Goal: Task Accomplishment & Management: Use online tool/utility

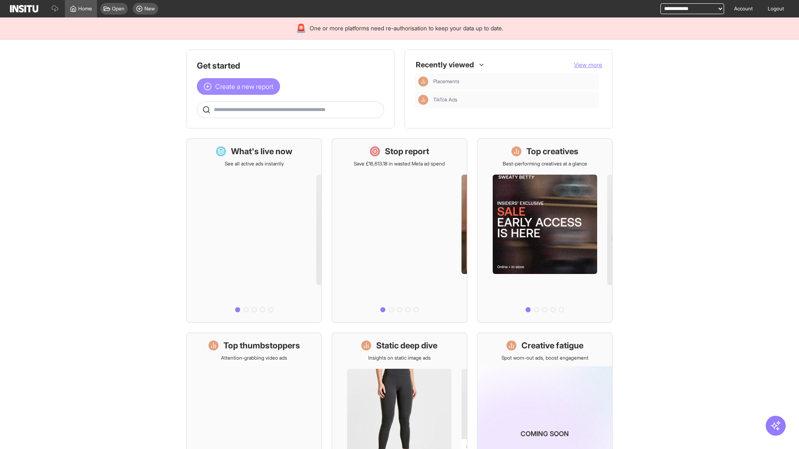
click at [240, 87] on span "Create a new report" at bounding box center [244, 87] width 58 height 10
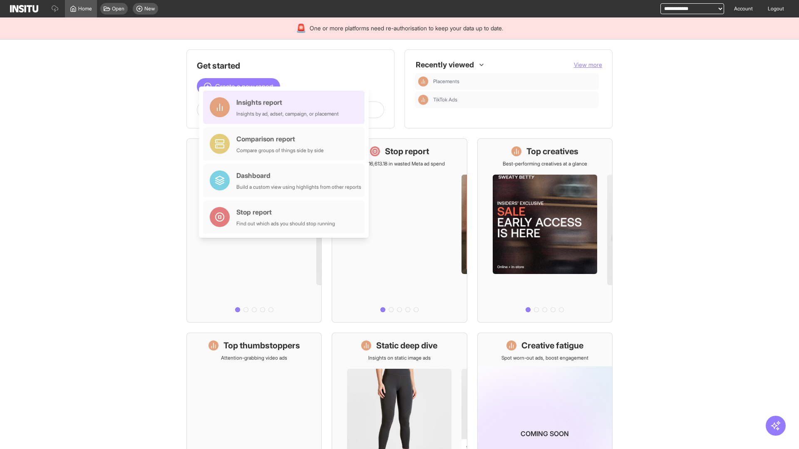
click at [286, 107] on div "Insights report Insights by ad, adset, campaign, or placement" at bounding box center [287, 107] width 102 height 20
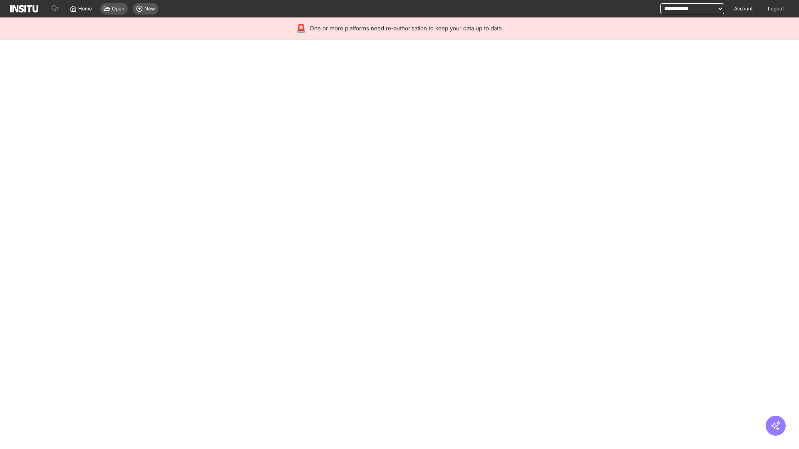
select select "**"
